Goal: Transaction & Acquisition: Purchase product/service

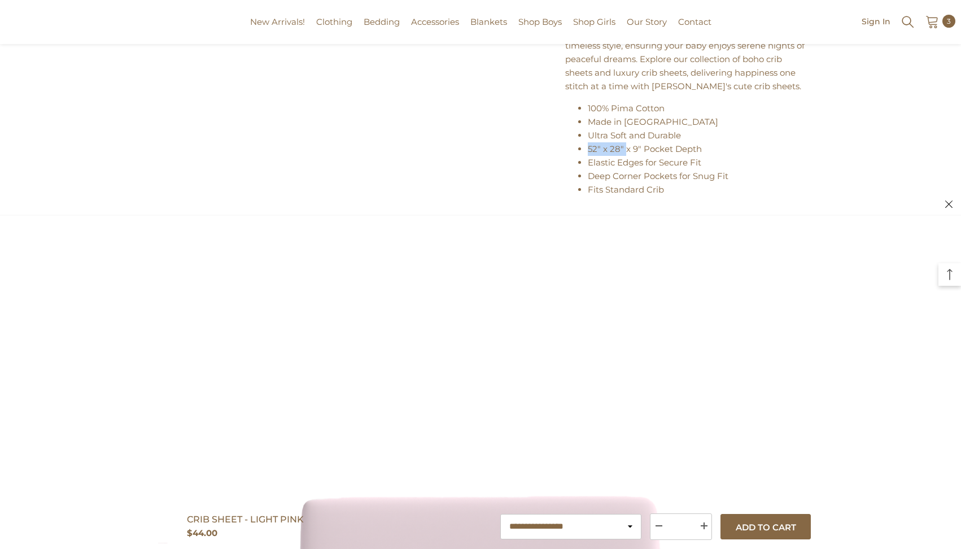
scroll to position [737, 0]
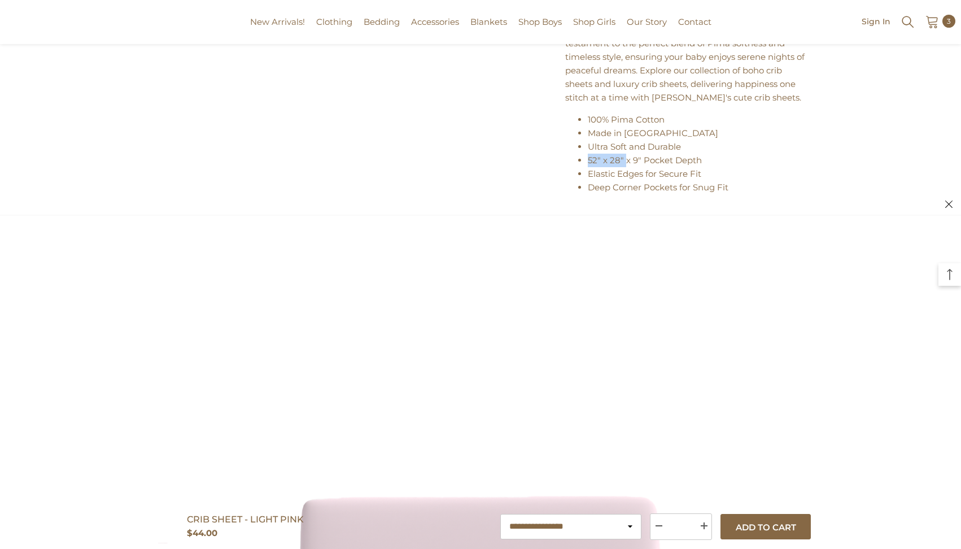
click at [950, 206] on icon at bounding box center [949, 204] width 7 height 7
click at [951, 202] on icon at bounding box center [949, 204] width 7 height 7
click at [611, 166] on span "52" x 28" x 9" Pocket Depth" at bounding box center [645, 160] width 114 height 11
drag, startPoint x: 624, startPoint y: 169, endPoint x: 586, endPoint y: 168, distance: 37.3
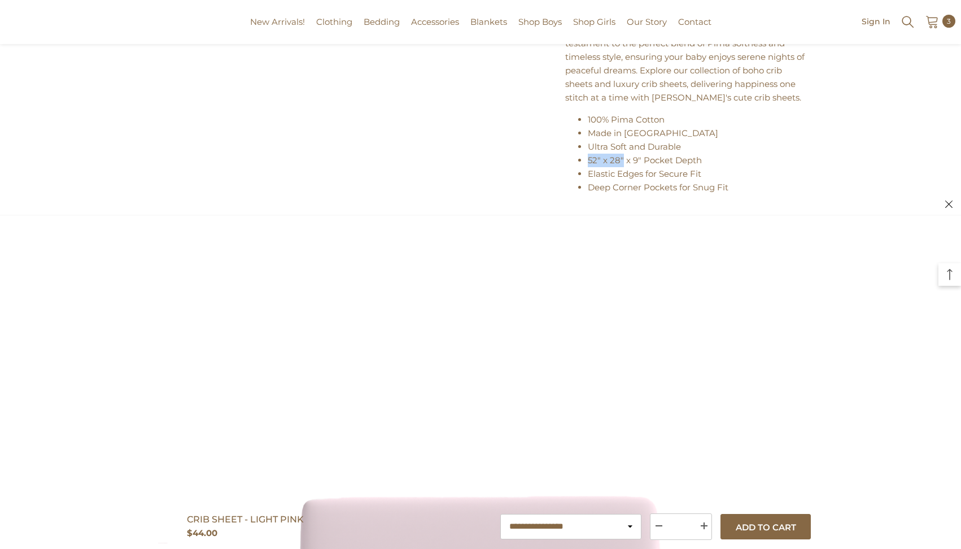
click at [586, 168] on ul "100% Pima Cotton Made in Peru Ultra Soft and Durable 52" x 28" x 9" Pocket Dept…" at bounding box center [686, 167] width 243 height 108
copy span "52" x 28""
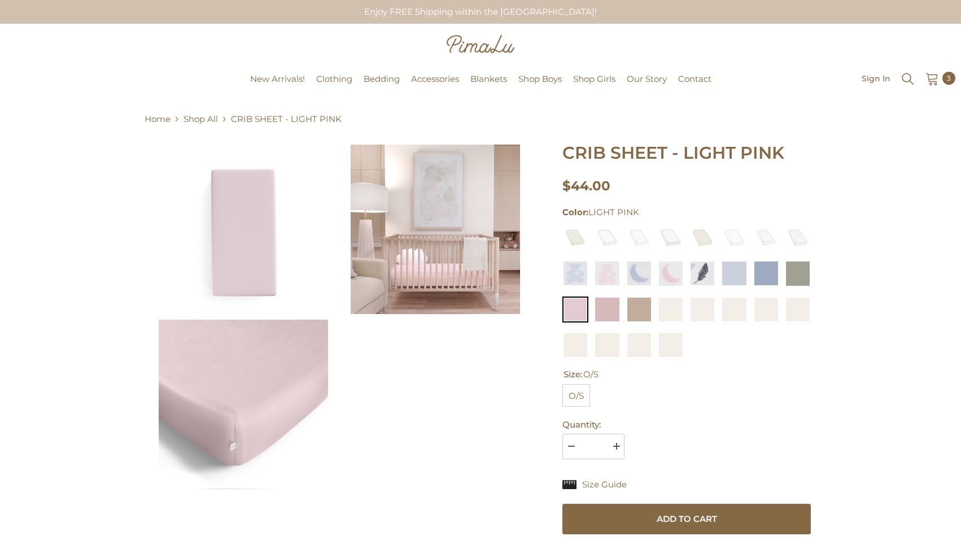
scroll to position [0, 0]
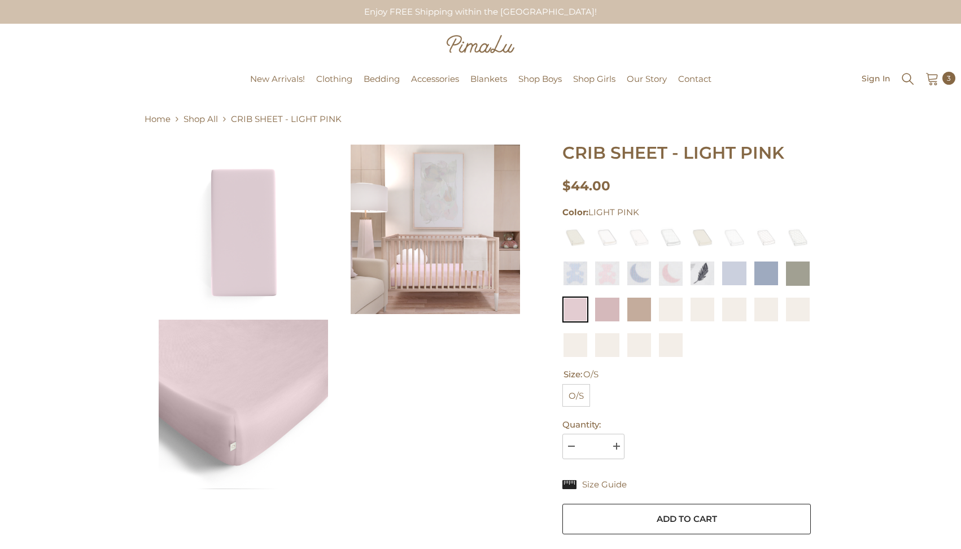
click at [679, 512] on button "Add to cart" at bounding box center [687, 519] width 249 height 31
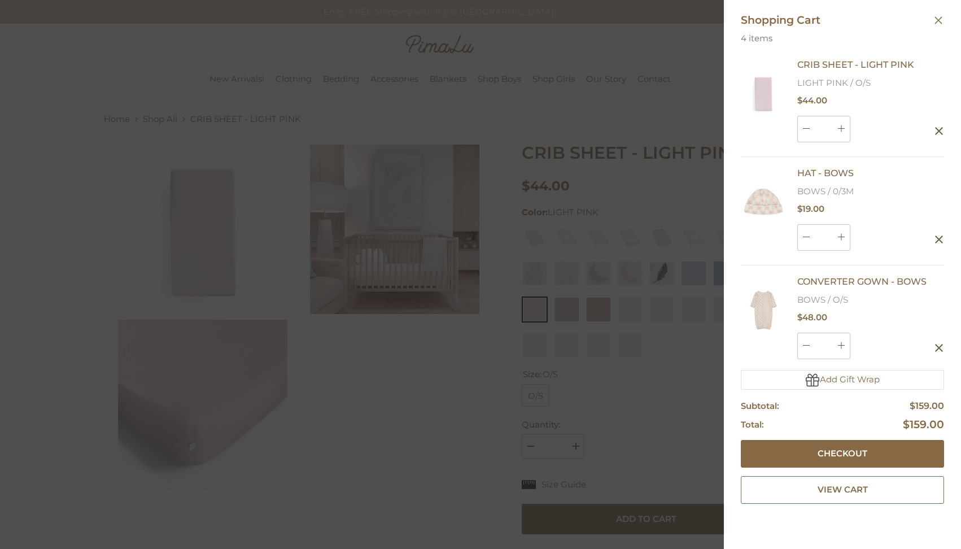
click at [485, 342] on div at bounding box center [480, 274] width 961 height 549
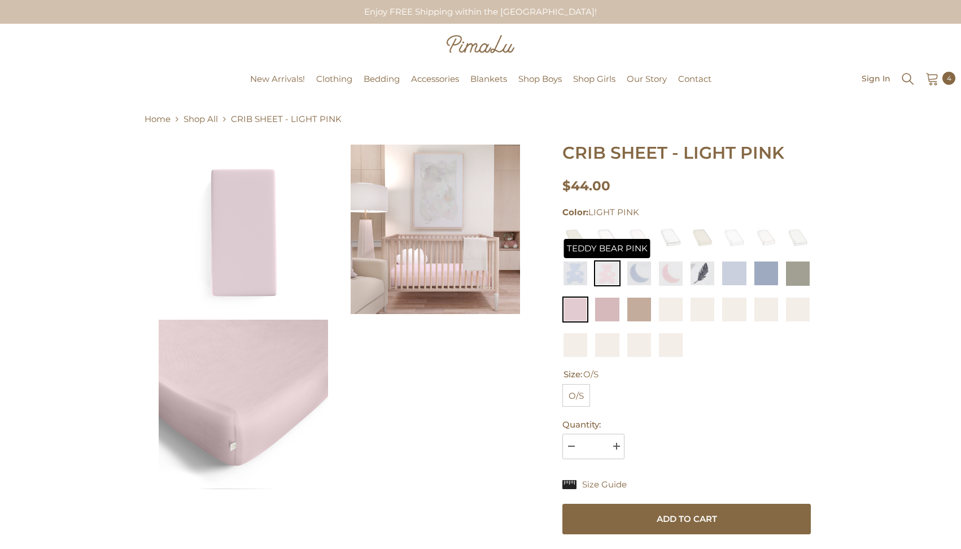
click at [603, 274] on img at bounding box center [607, 273] width 26 height 26
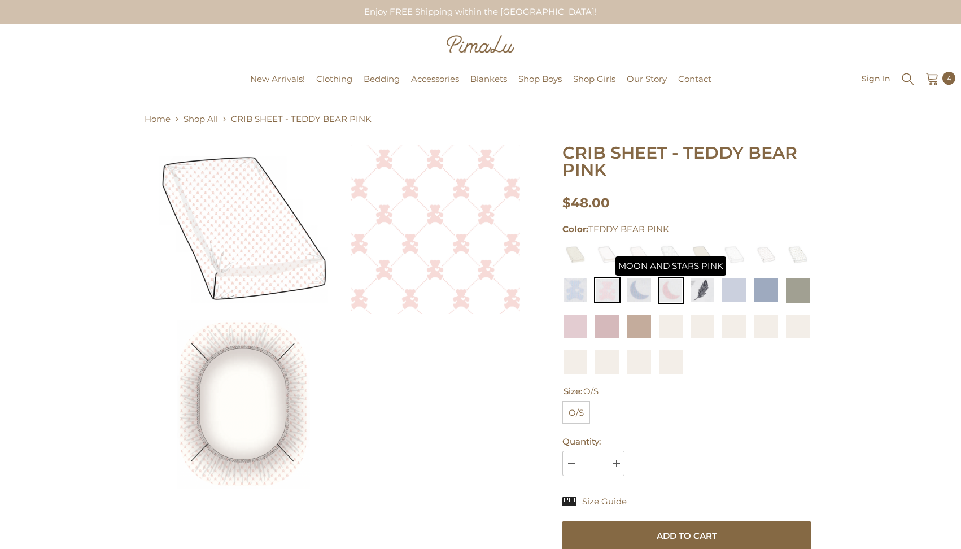
click at [676, 291] on img at bounding box center [671, 290] width 26 height 26
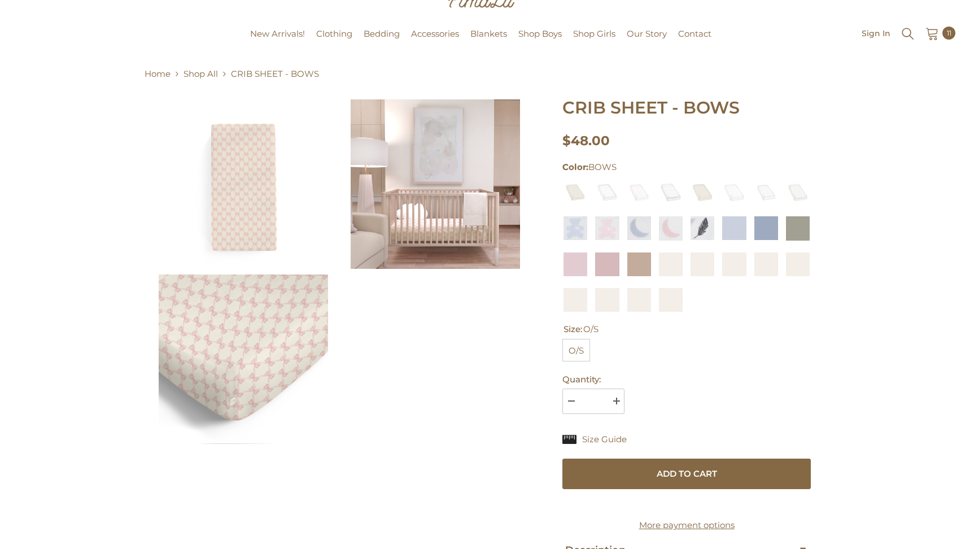
scroll to position [64, 0]
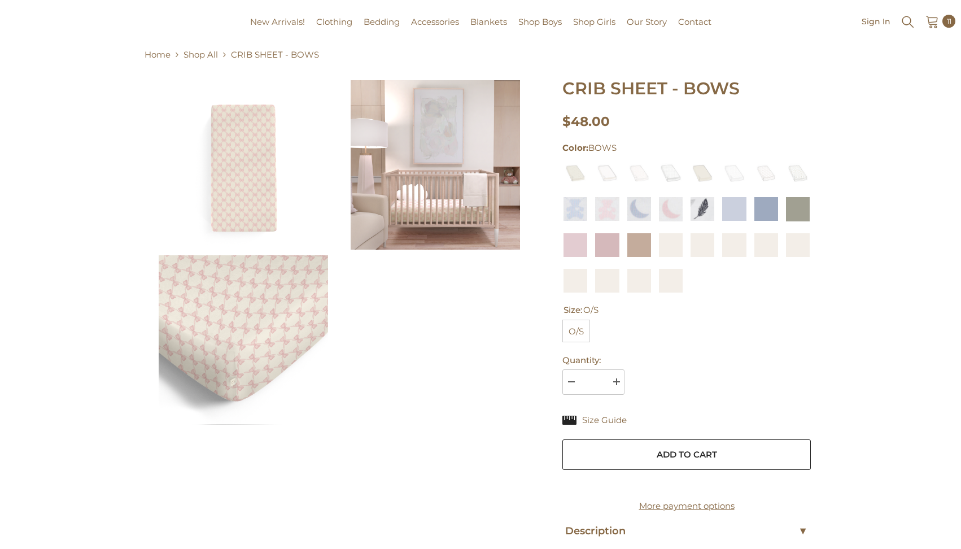
click at [668, 450] on button "Add to cart" at bounding box center [687, 455] width 249 height 31
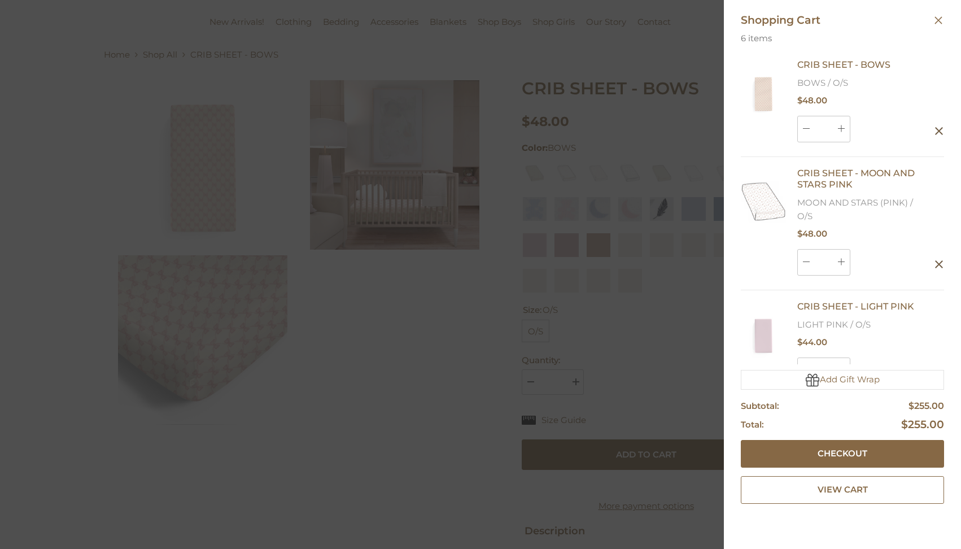
click at [673, 352] on div at bounding box center [480, 274] width 961 height 549
